Goal: Transaction & Acquisition: Purchase product/service

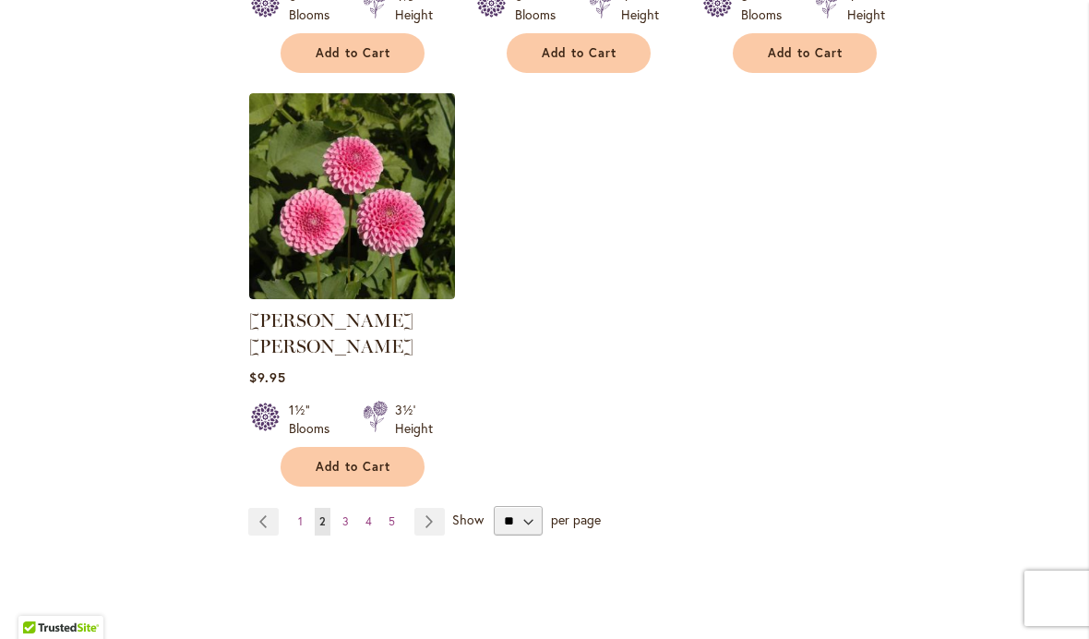
scroll to position [2269, 0]
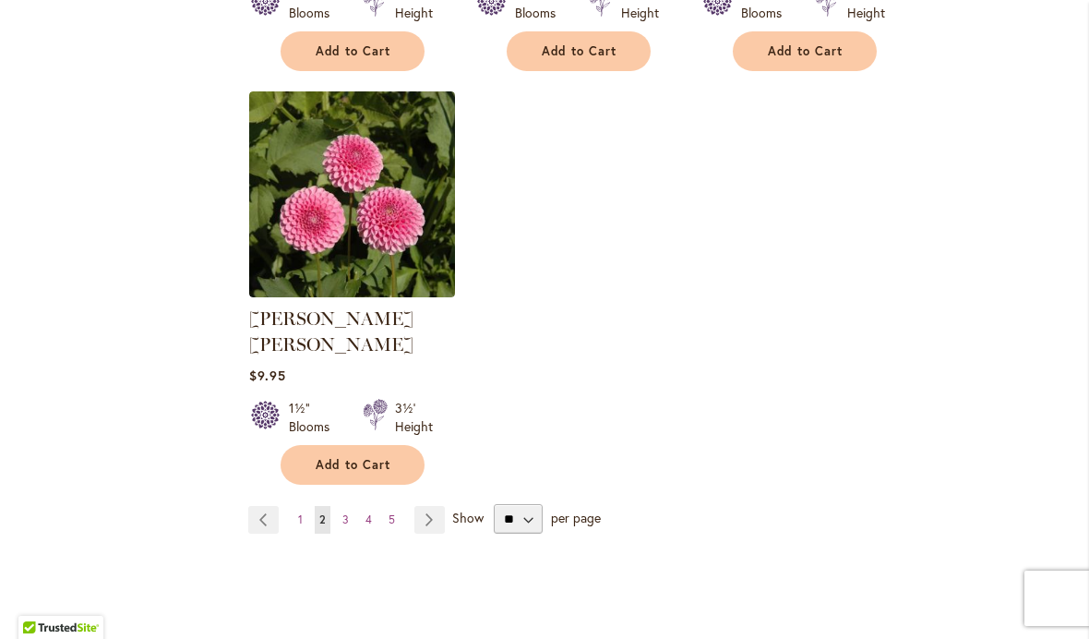
click at [350, 506] on link "Page 3" at bounding box center [346, 520] width 16 height 28
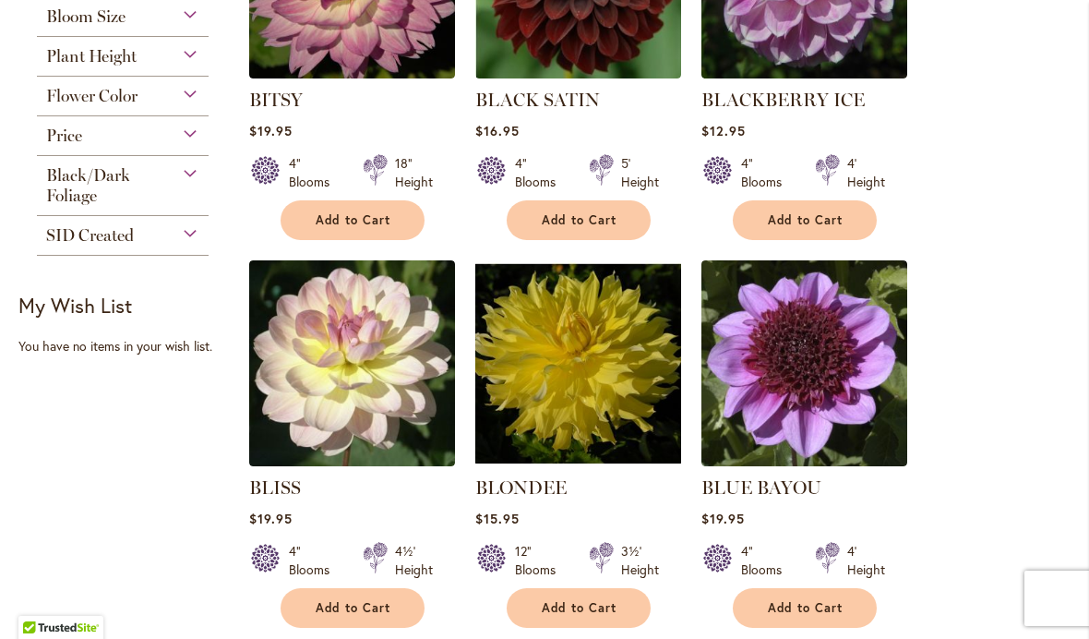
scroll to position [559, 0]
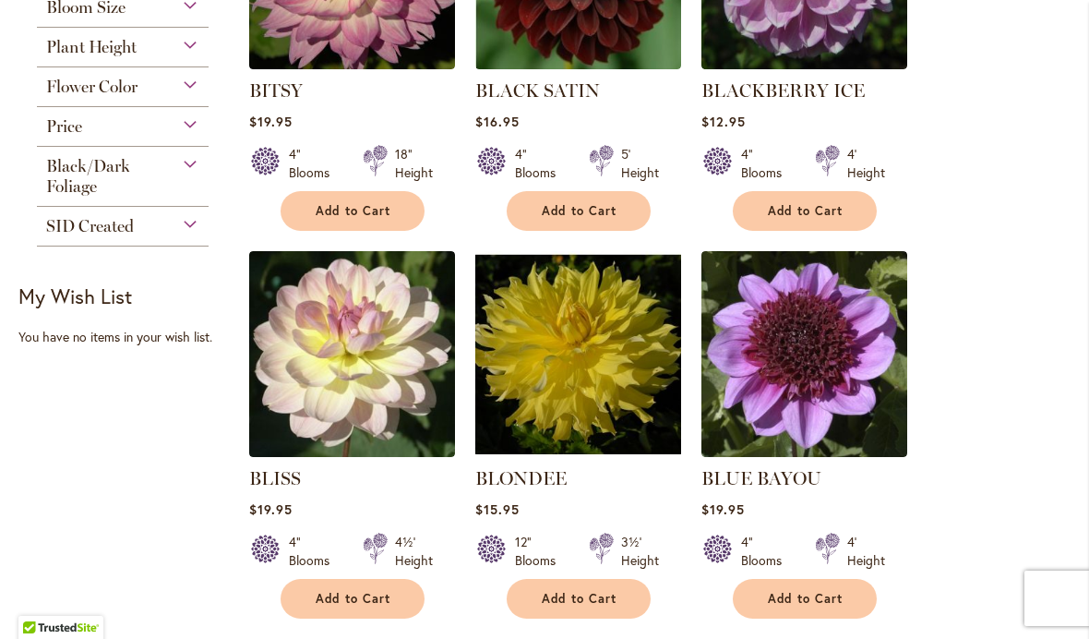
click at [374, 595] on span "Add to Cart" at bounding box center [354, 599] width 76 height 16
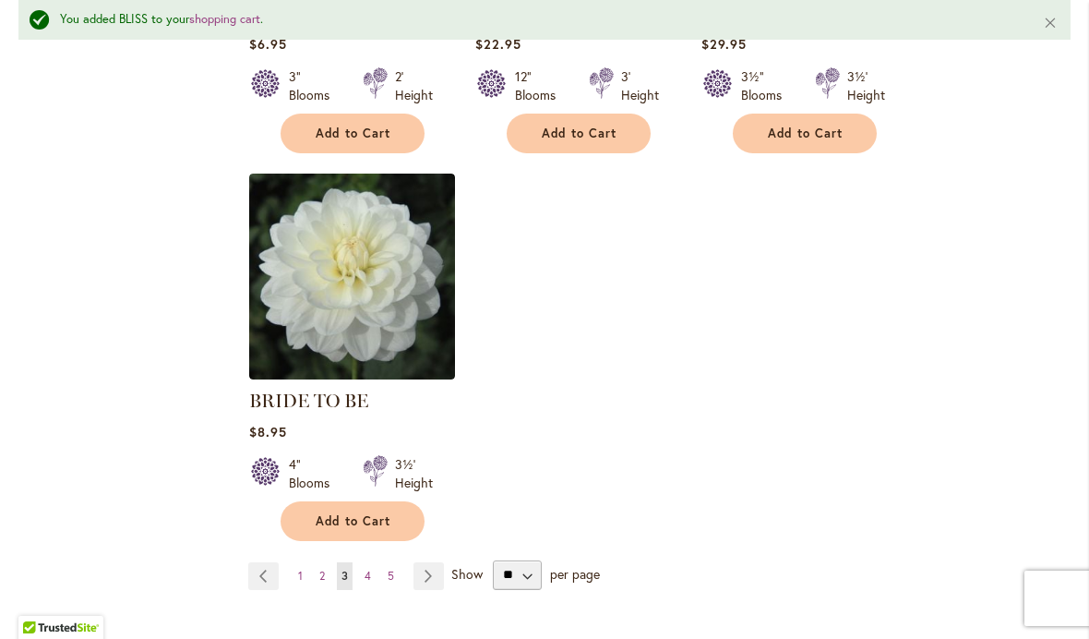
scroll to position [2239, 0]
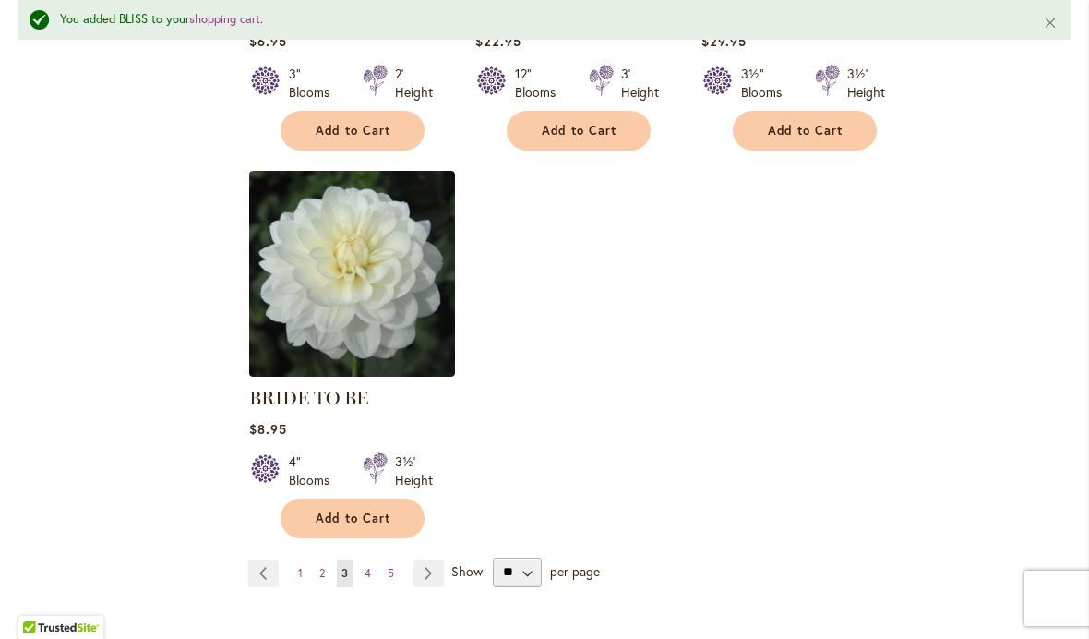
click at [373, 521] on span "Add to Cart" at bounding box center [354, 519] width 76 height 16
click at [373, 572] on link "Page 4" at bounding box center [368, 574] width 16 height 28
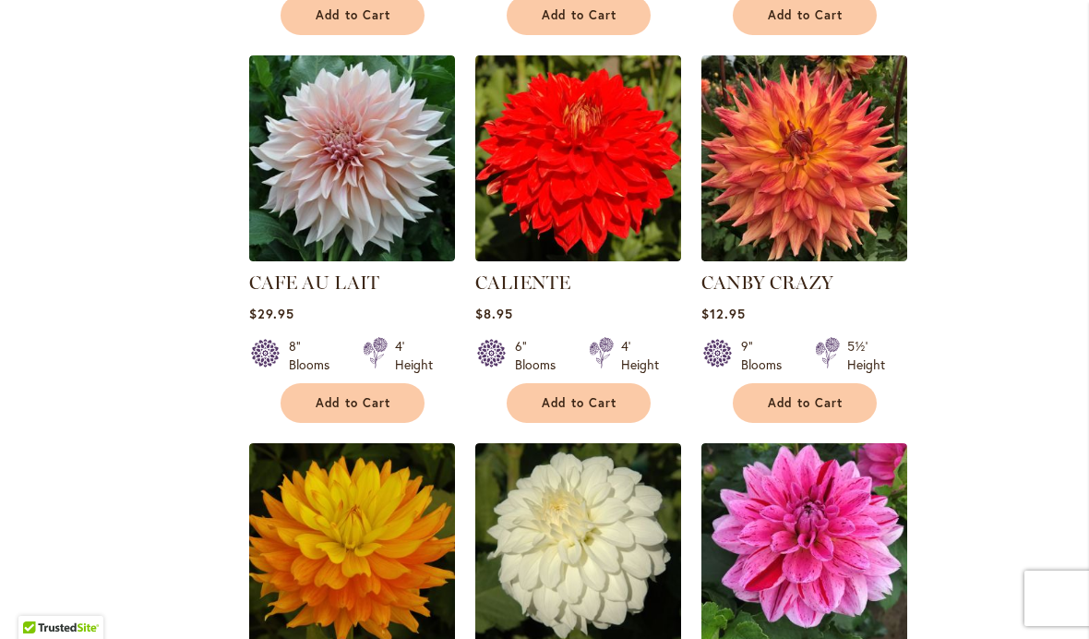
scroll to position [1171, 0]
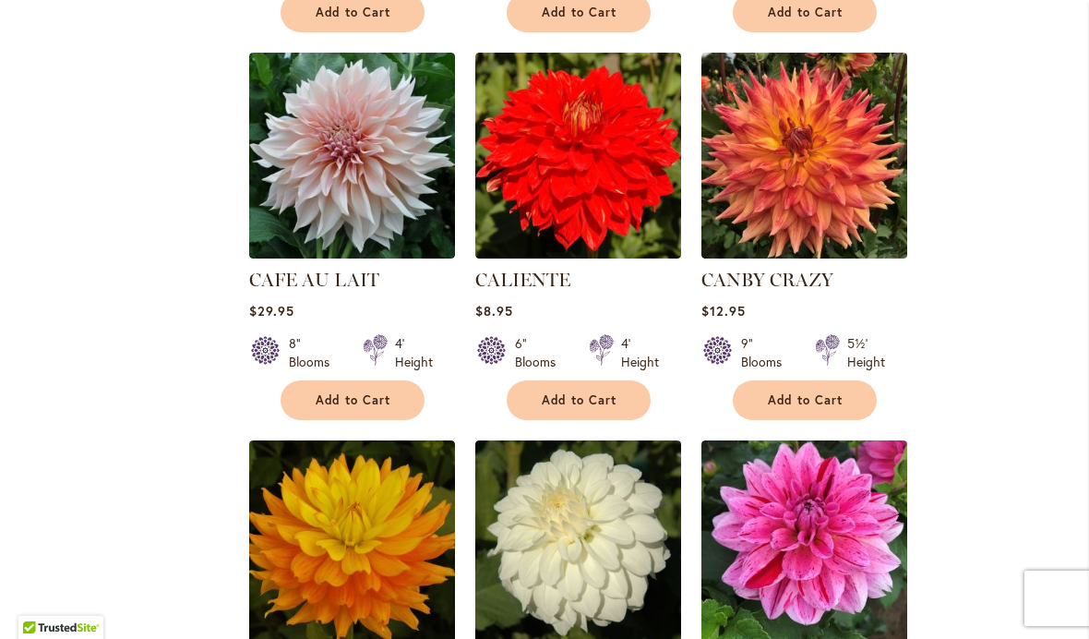
click at [369, 400] on span "Add to Cart" at bounding box center [354, 400] width 76 height 16
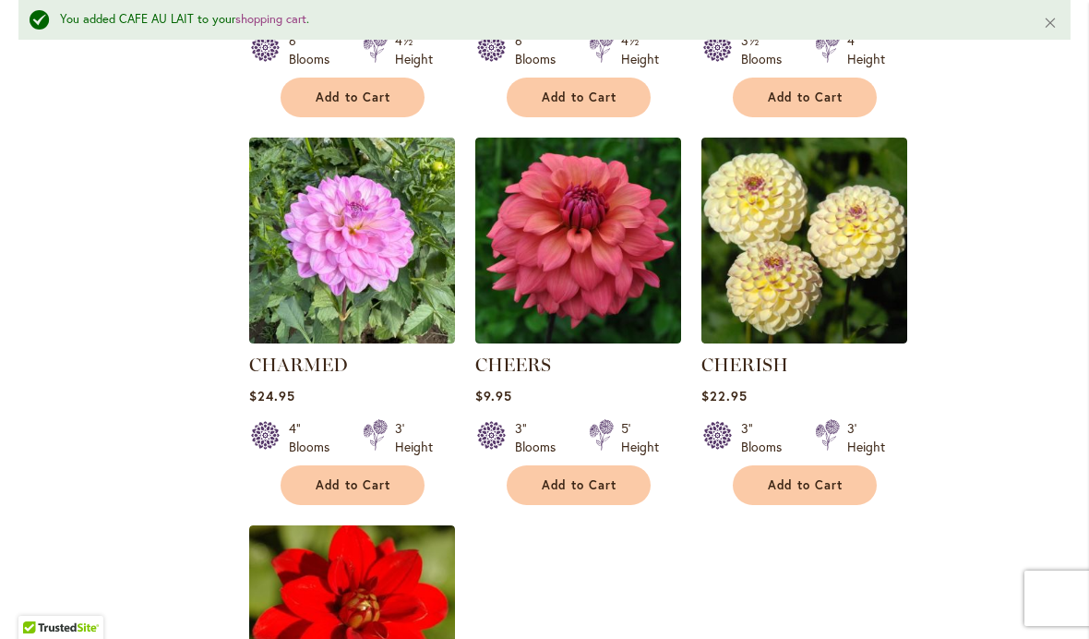
scroll to position [1914, 0]
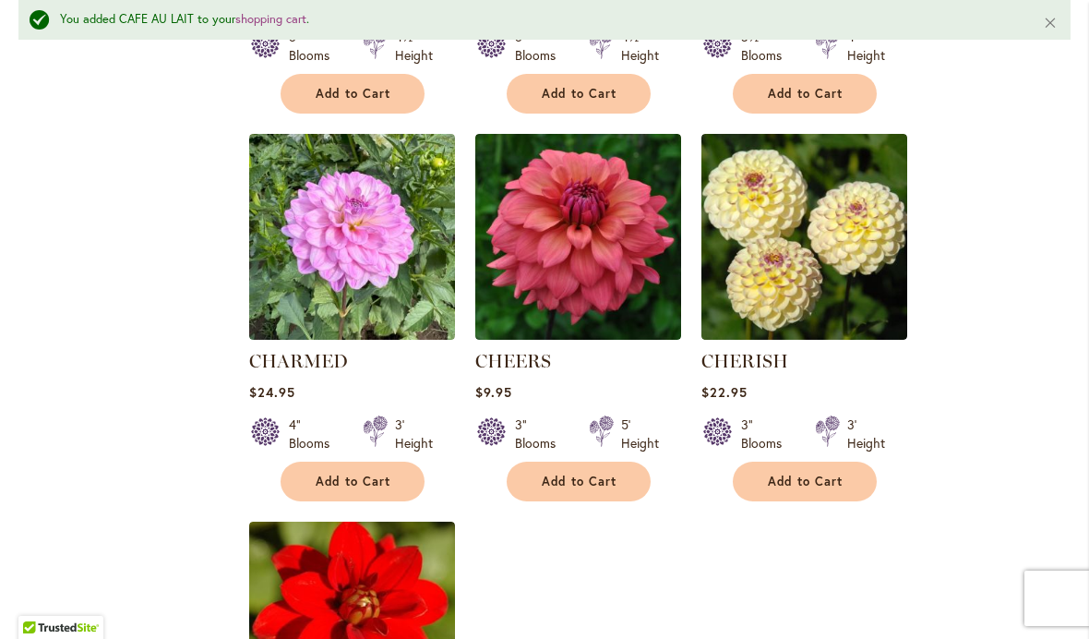
click at [615, 474] on span "Add to Cart" at bounding box center [580, 482] width 76 height 16
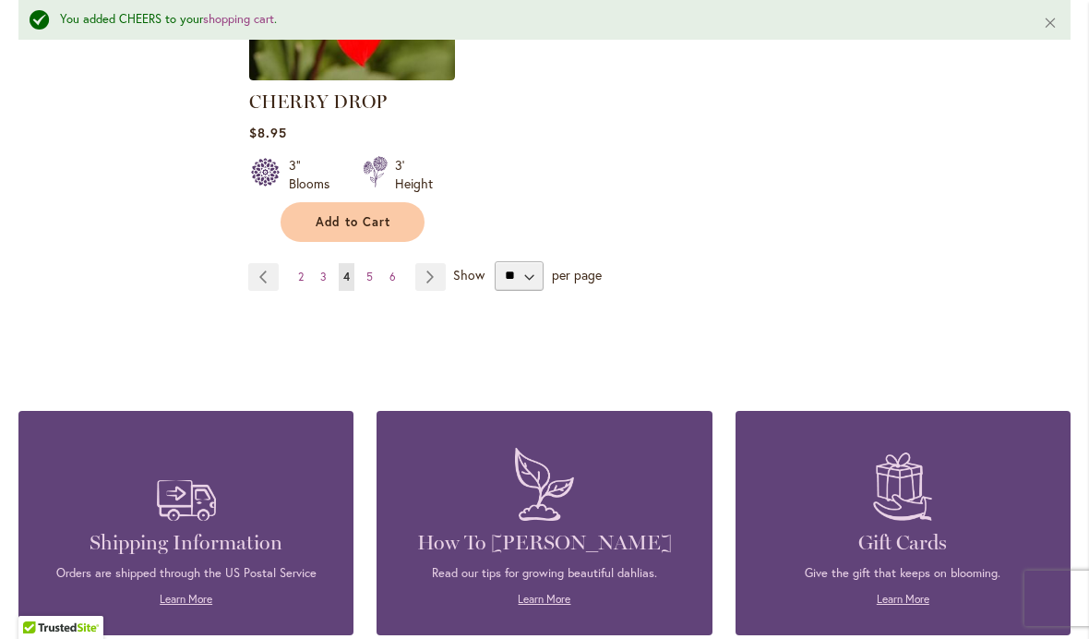
scroll to position [2561, 0]
click at [372, 279] on span "5" at bounding box center [370, 277] width 6 height 14
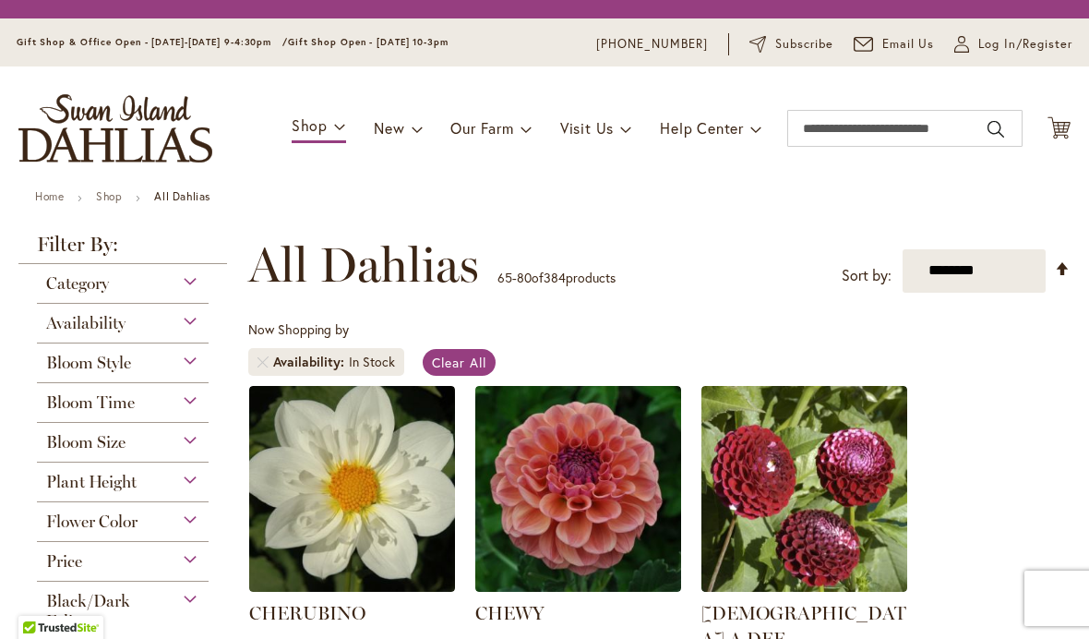
click at [381, 277] on span "All Dahlias" at bounding box center [363, 264] width 231 height 55
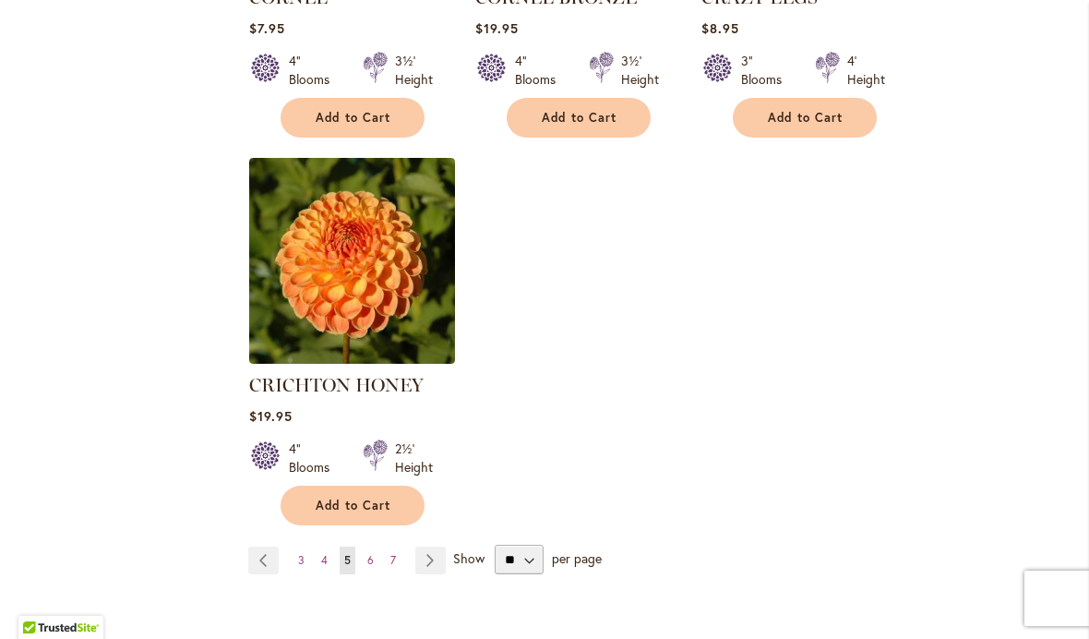
scroll to position [2281, 0]
click at [375, 546] on link "Page 6" at bounding box center [371, 560] width 16 height 28
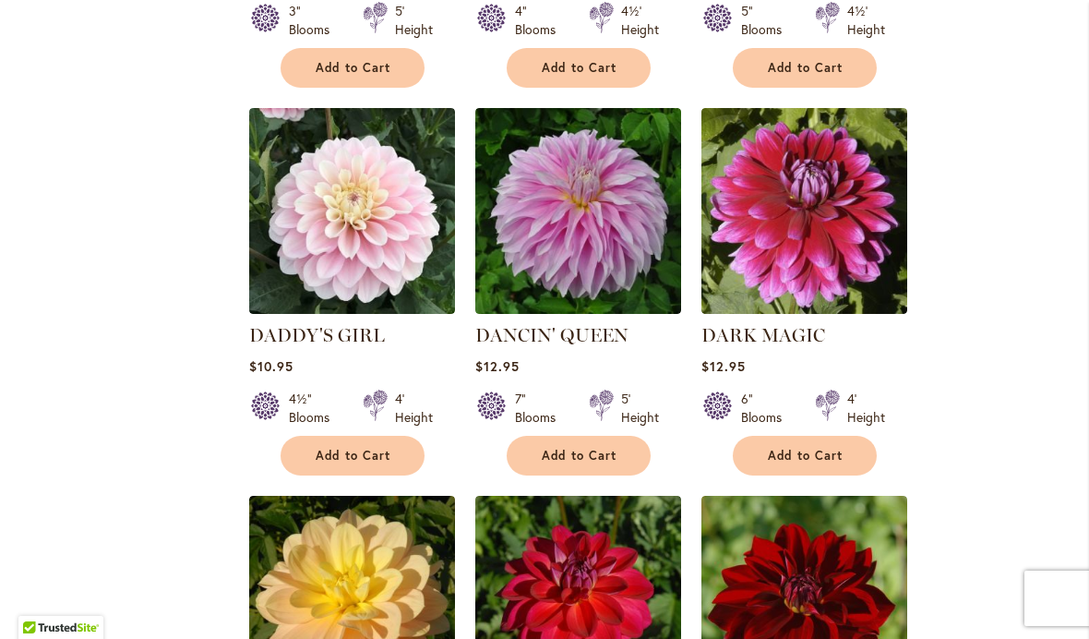
scroll to position [1116, 0]
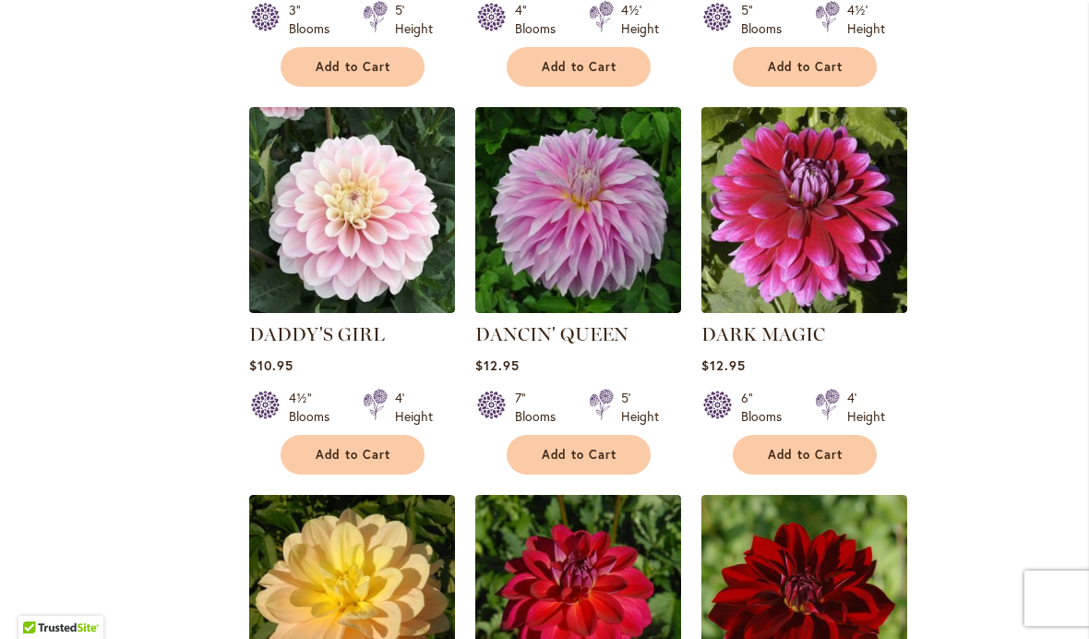
click at [377, 462] on span "Add to Cart" at bounding box center [354, 455] width 76 height 16
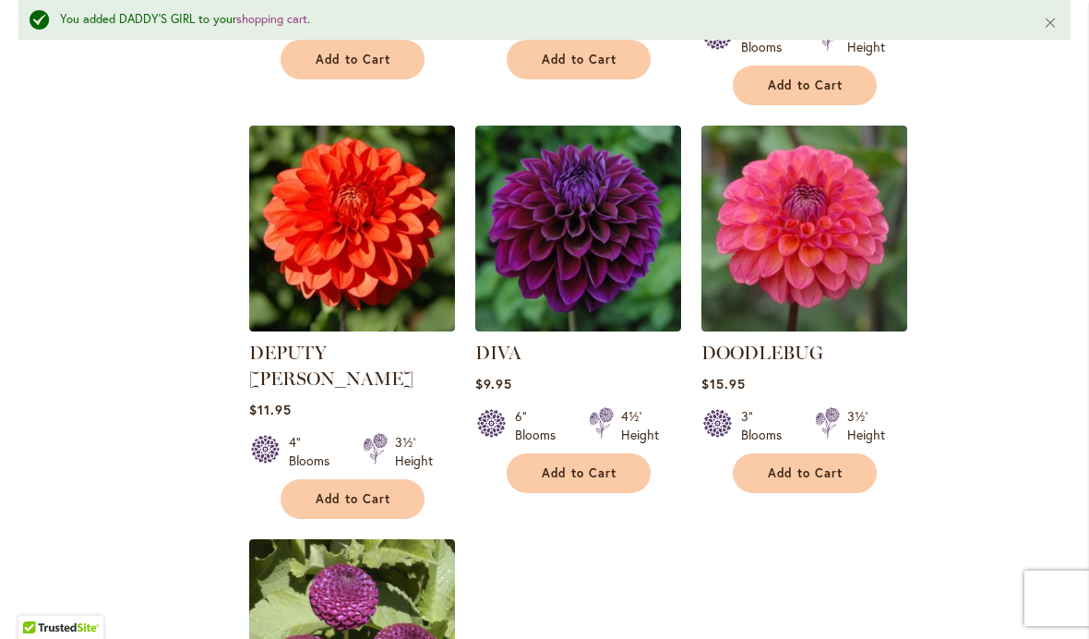
scroll to position [1951, 0]
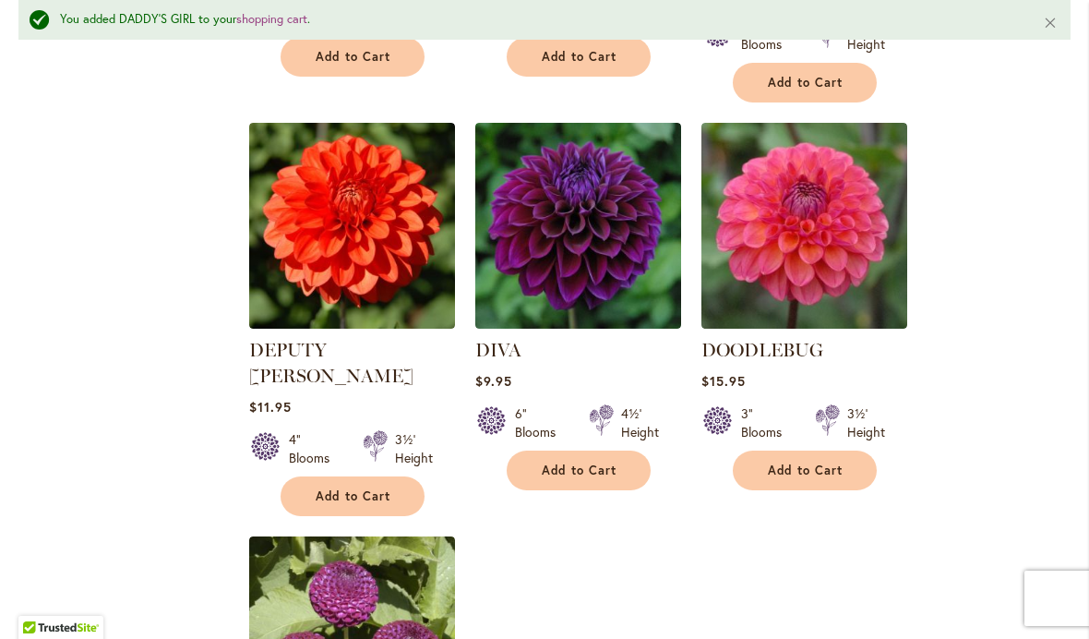
click at [843, 463] on span "Add to Cart" at bounding box center [806, 471] width 76 height 16
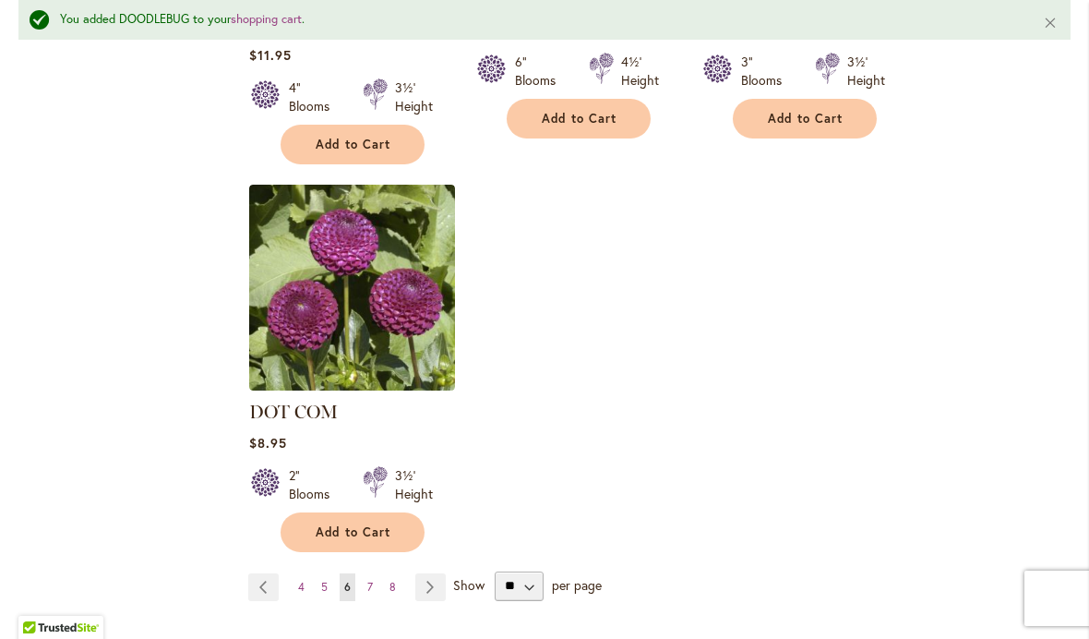
scroll to position [2305, 0]
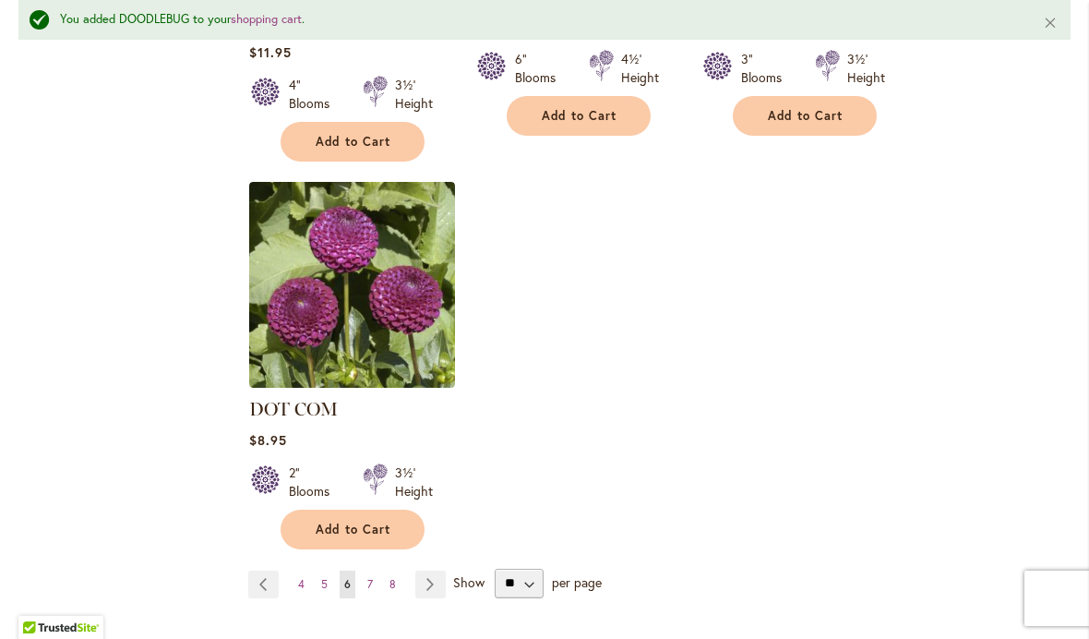
click at [376, 571] on link "Page 7" at bounding box center [370, 585] width 15 height 28
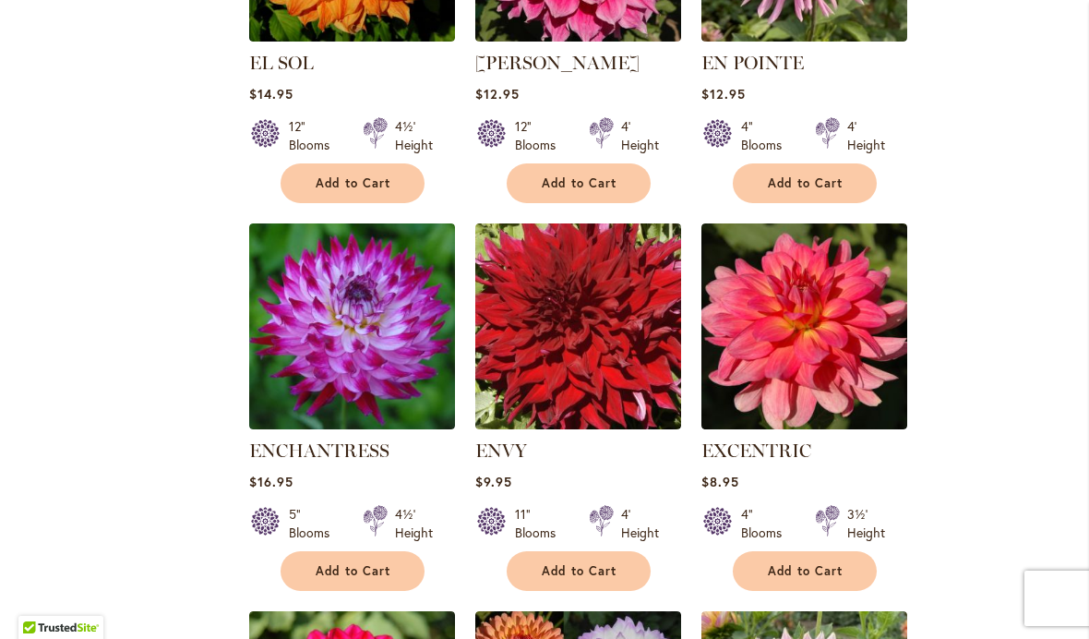
scroll to position [1372, 0]
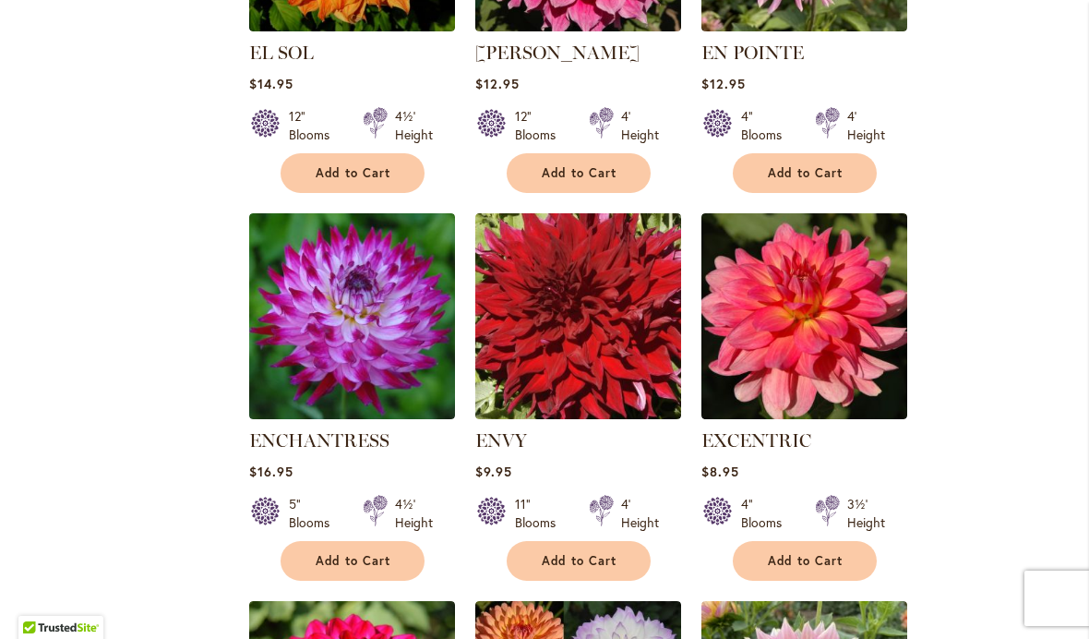
click at [383, 553] on span "Add to Cart" at bounding box center [354, 561] width 76 height 16
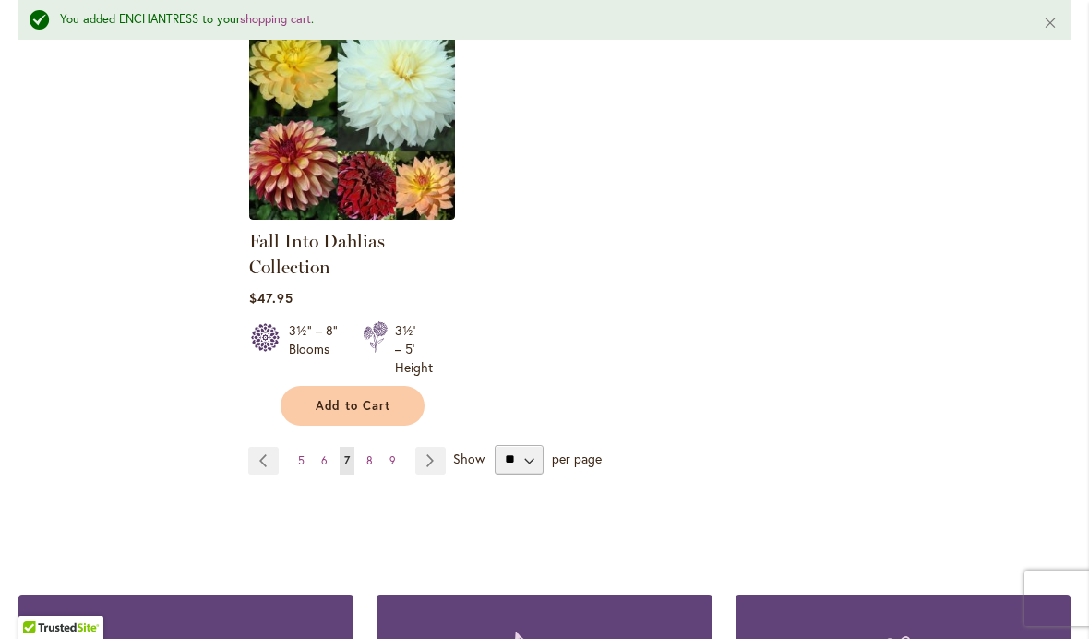
scroll to position [2417, 0]
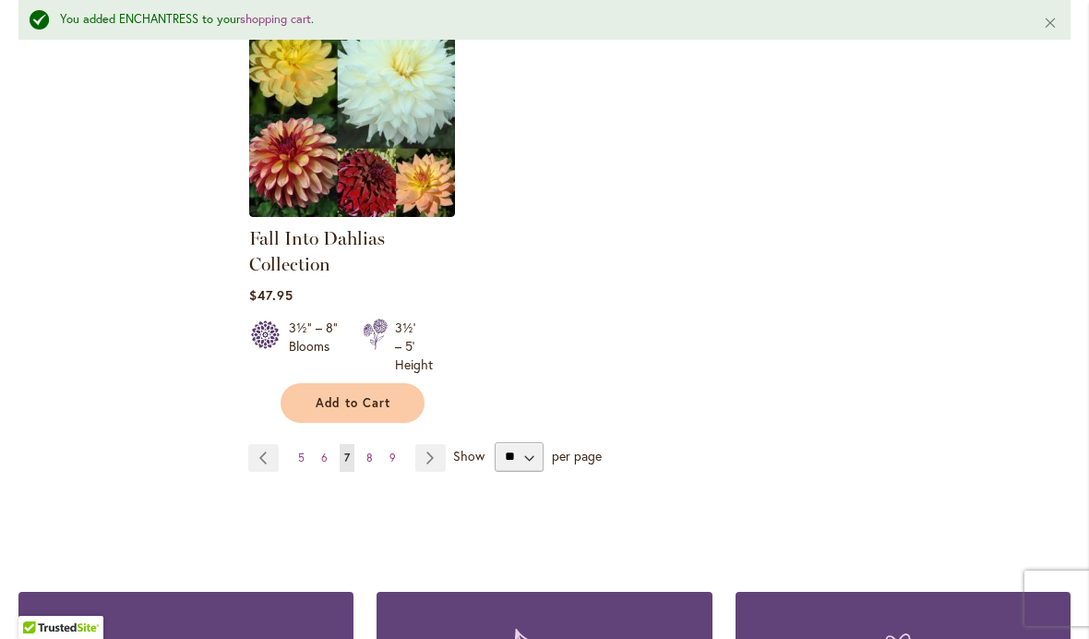
click at [373, 456] on link "Page 8" at bounding box center [370, 458] width 16 height 28
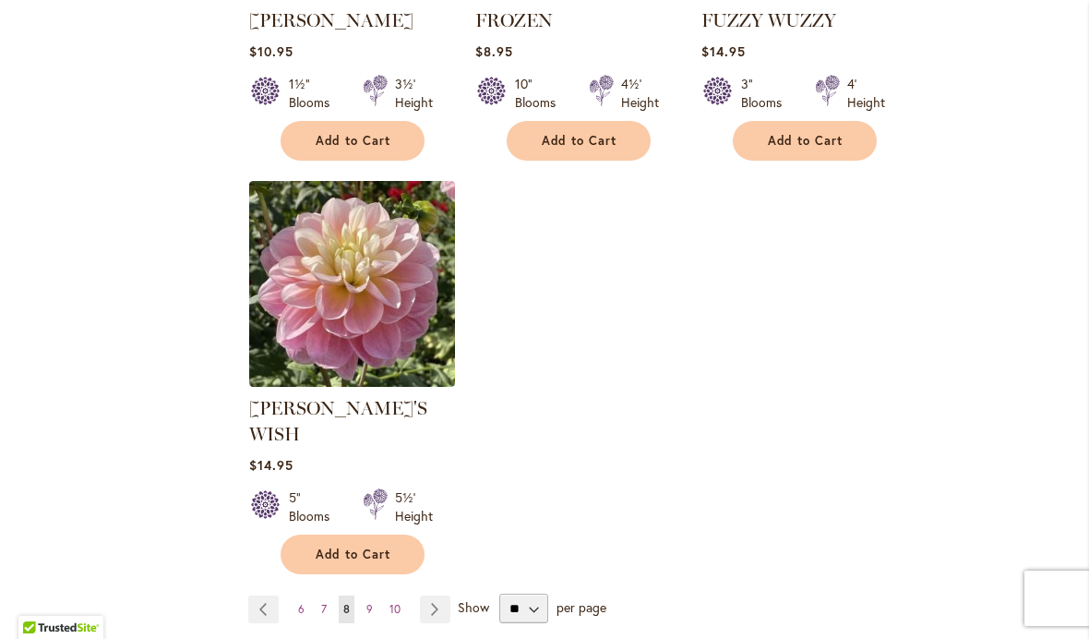
scroll to position [2259, 0]
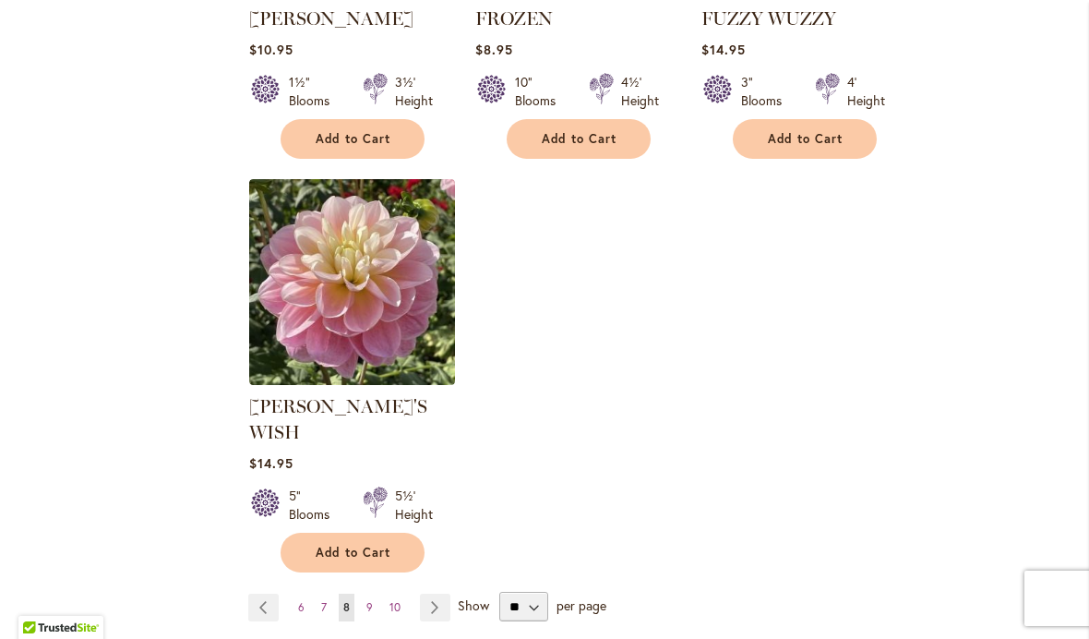
click at [376, 594] on link "Page 9" at bounding box center [370, 608] width 16 height 28
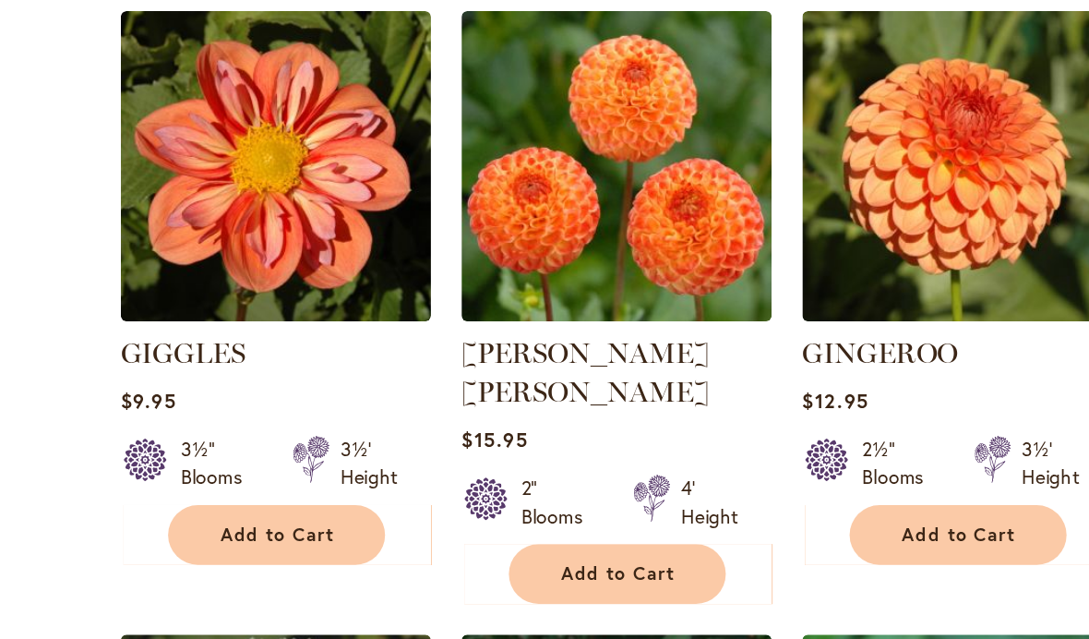
scroll to position [1026, 0]
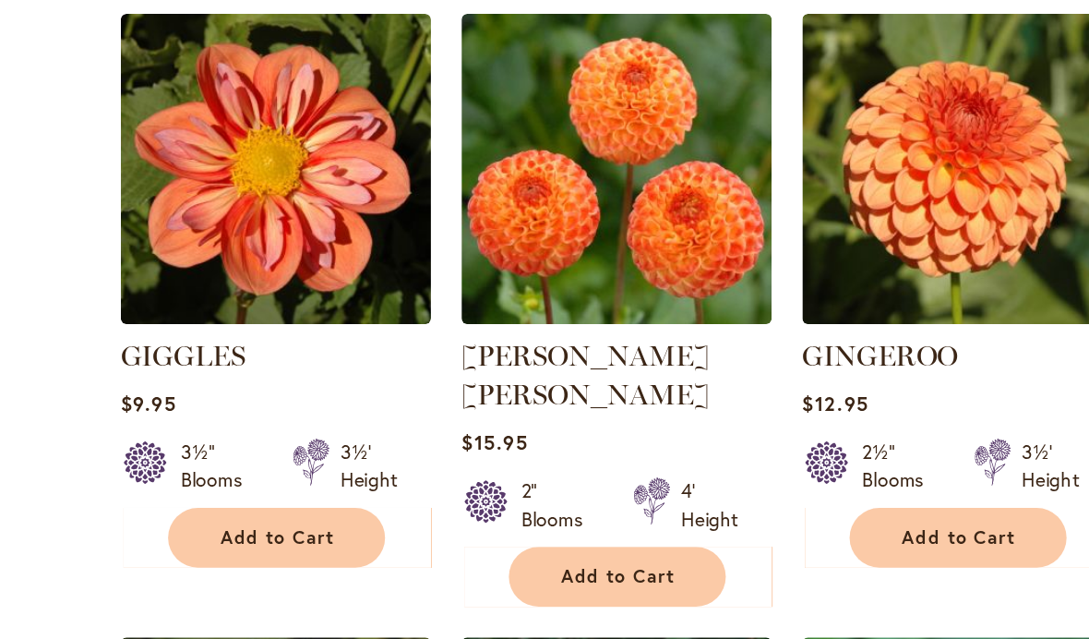
click at [768, 563] on span "Add to Cart" at bounding box center [806, 571] width 76 height 16
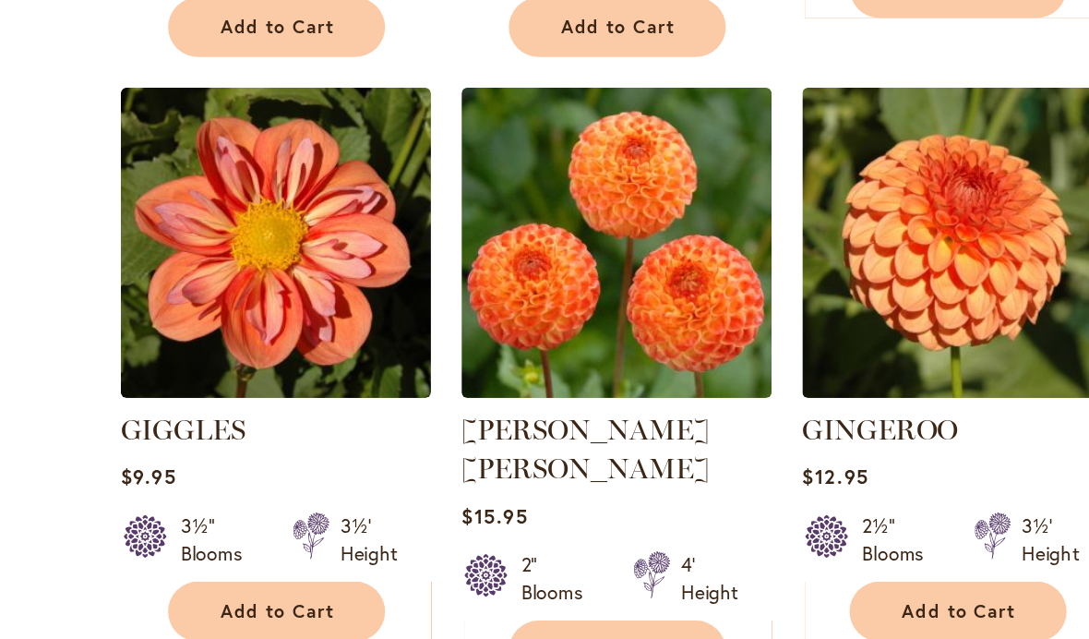
click at [316, 612] on span "Add to Cart" at bounding box center [354, 620] width 76 height 16
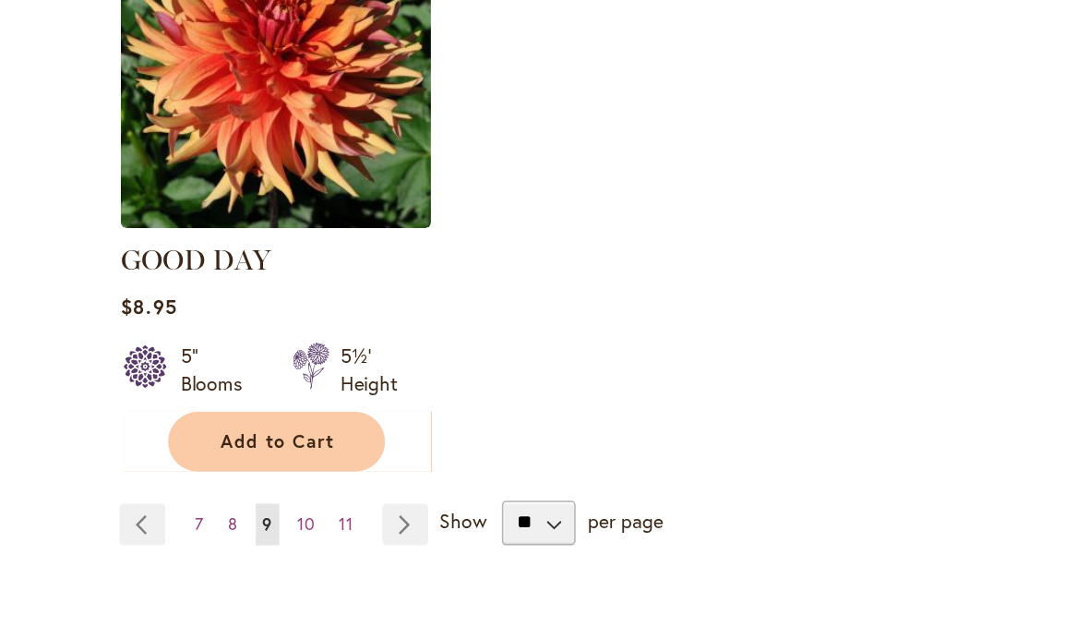
scroll to position [2331, 0]
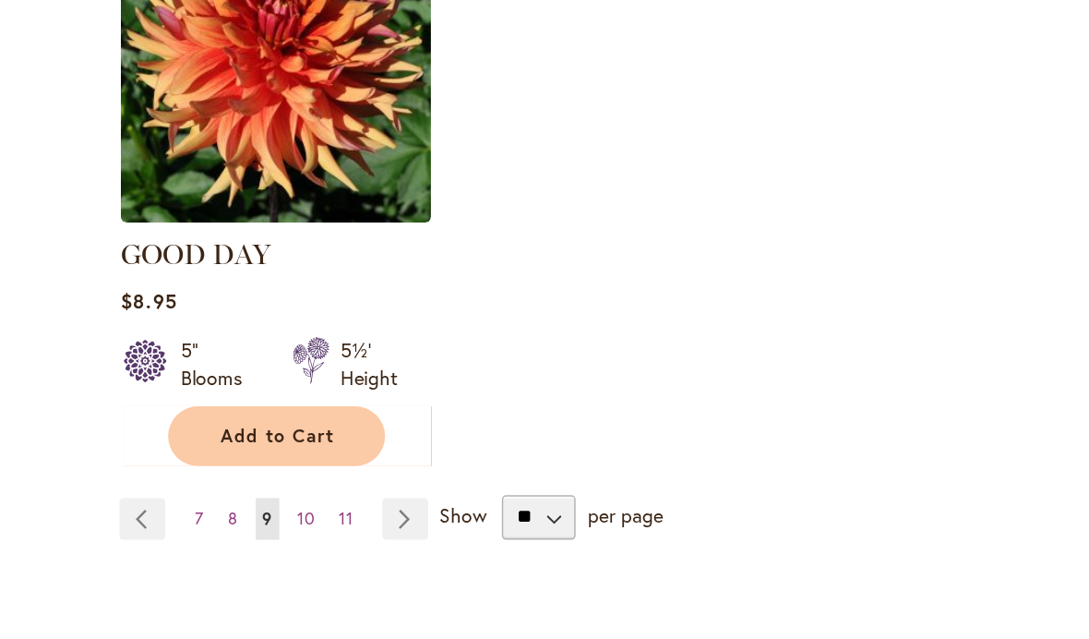
click at [367, 551] on span "10" at bounding box center [372, 558] width 11 height 14
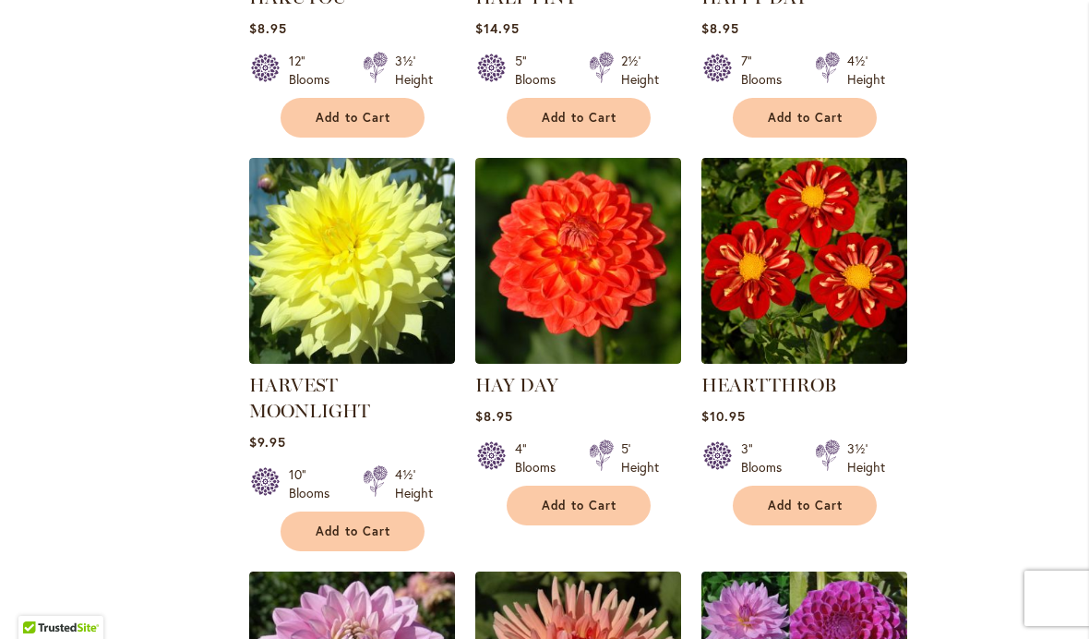
scroll to position [1041, 0]
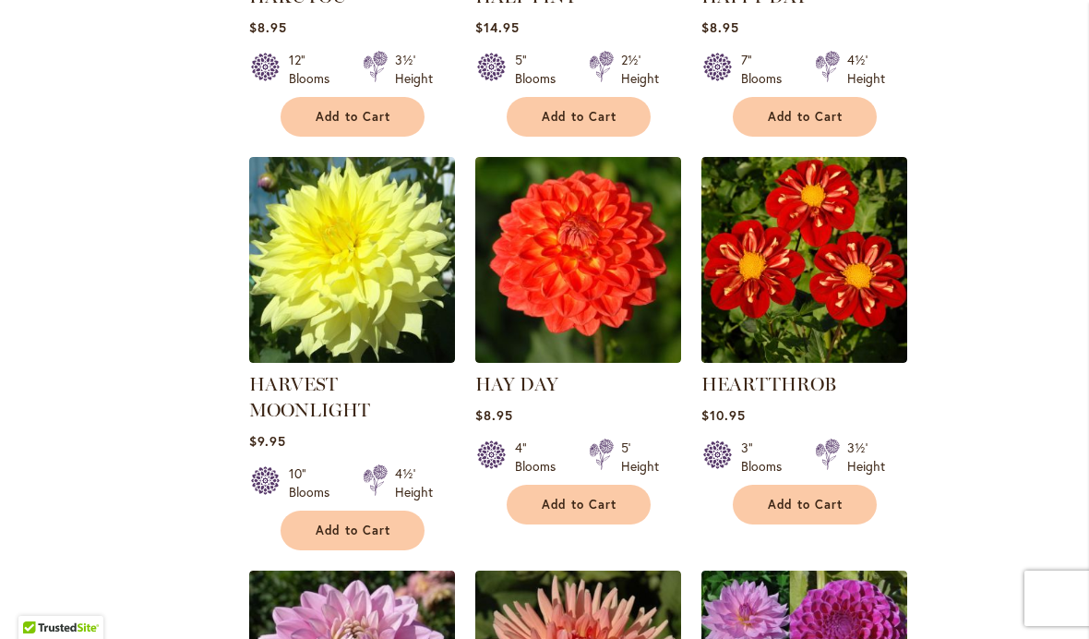
click at [379, 283] on img at bounding box center [352, 260] width 206 height 206
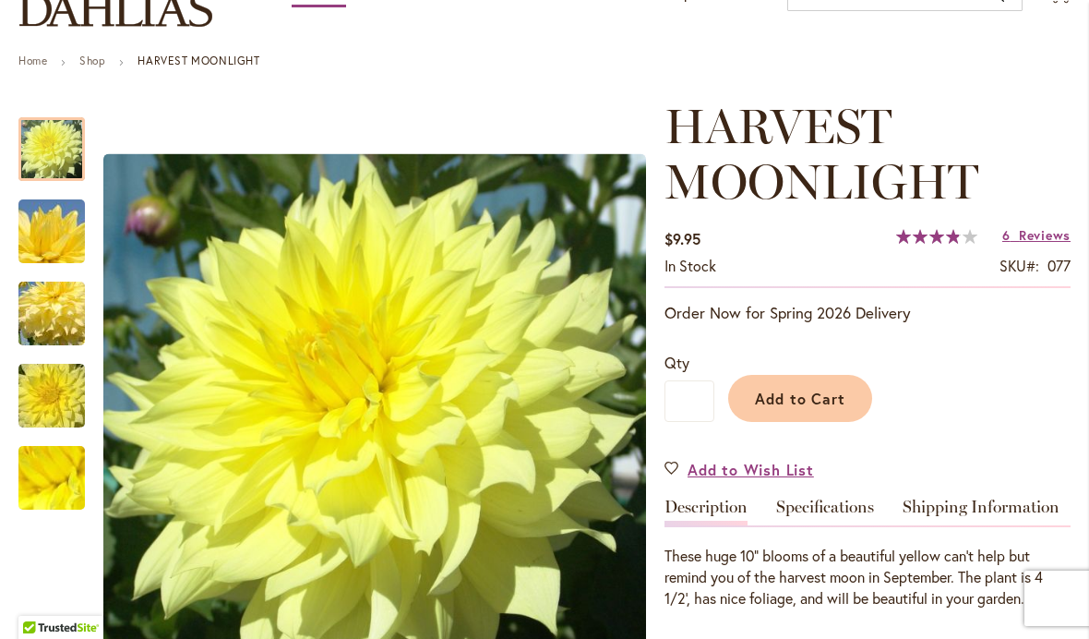
scroll to position [267, 0]
